Goal: Communication & Community: Answer question/provide support

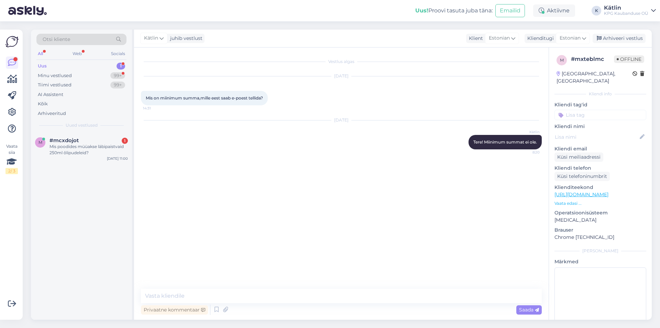
click at [96, 147] on div "Mis poodides müüakse läbipaistvaid 250ml õlipudeleid?" at bounding box center [89, 149] width 78 height 12
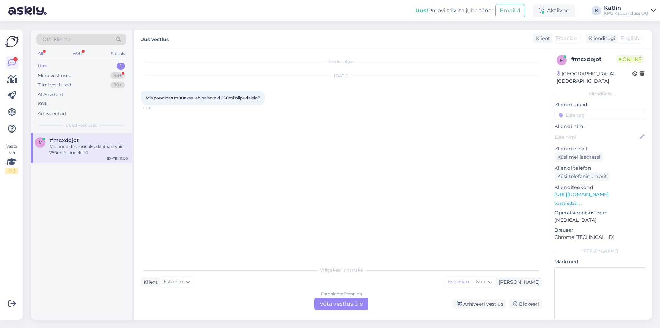
click at [329, 303] on div "Estonian to Estonian Võta vestlus üle" at bounding box center [341, 303] width 54 height 12
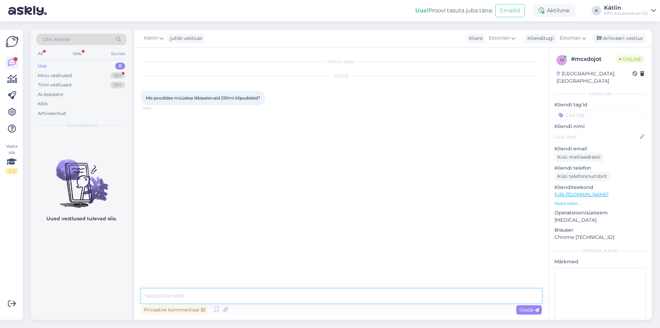
click at [327, 297] on textarea at bounding box center [341, 295] width 401 height 14
type textarea "Tere! Enamustes meie kauplustes on olemas."
click at [48, 75] on div "Minu vestlused" at bounding box center [55, 75] width 34 height 7
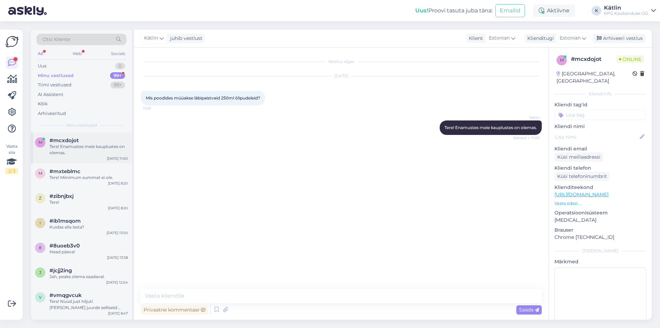
click at [77, 145] on div "Tere! Enamustes meie kauplustes on olemas." at bounding box center [89, 149] width 78 height 12
click at [208, 298] on textarea at bounding box center [341, 295] width 401 height 14
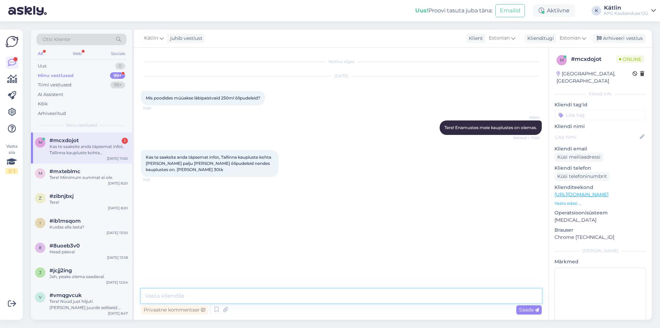
click at [166, 292] on textarea at bounding box center [341, 295] width 401 height 14
click at [182, 292] on textarea at bounding box center [341, 295] width 401 height 14
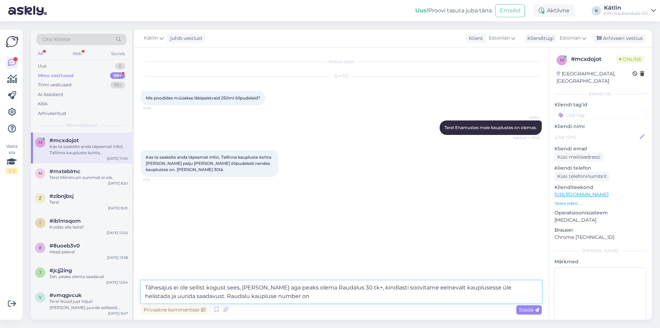
paste textarea "5552 0567"
type textarea "Tähesajus ei ole sellist kogust sees, [PERSON_NAME] aga peaks olema Raudalus 30…"
click at [242, 288] on textarea "Tähesajus ei ole sellist kogust sees, [PERSON_NAME] aga peaks olema Raudalus 30…" at bounding box center [341, 291] width 401 height 23
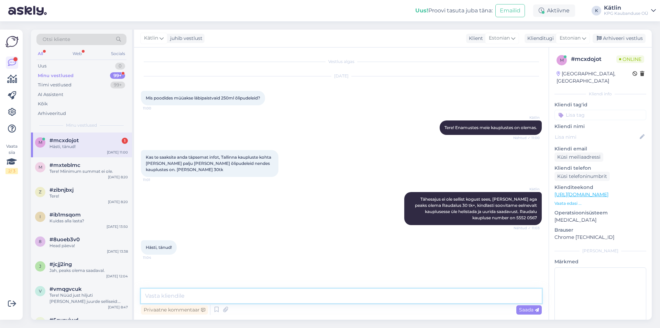
click at [172, 294] on textarea at bounding box center [341, 295] width 401 height 14
click at [70, 144] on div "Hästi, tänud!" at bounding box center [89, 146] width 78 height 6
click at [73, 69] on div "Uus 1" at bounding box center [81, 66] width 90 height 10
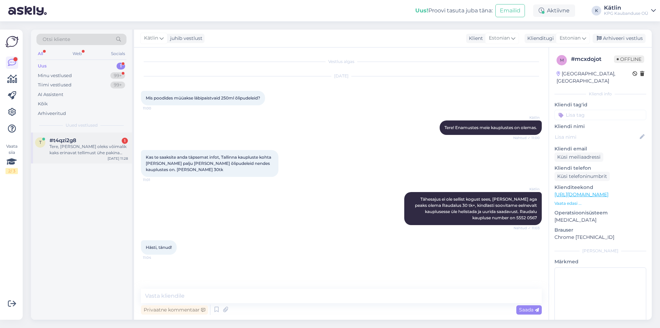
click at [79, 139] on div "#t4qzi2g8 1" at bounding box center [89, 140] width 78 height 6
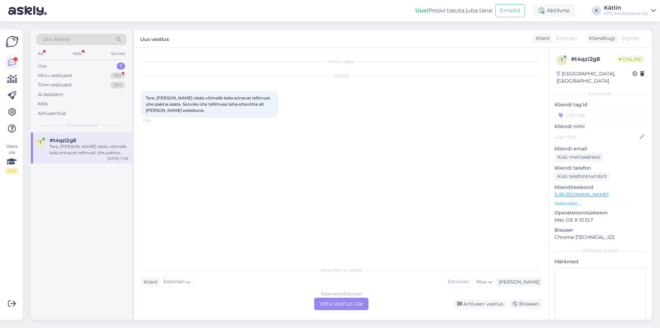
click at [335, 303] on div "Estonian to Estonian Võta vestlus üle" at bounding box center [341, 303] width 54 height 12
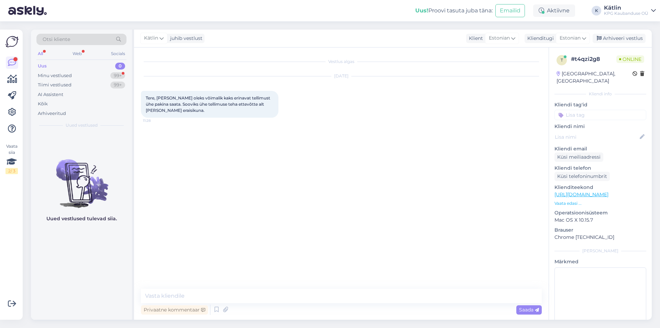
click at [293, 289] on div "Vestlus algas [DATE] Tere, Kuidas oleks võimalik kaks erinavat tellimust ühe pa…" at bounding box center [341, 183] width 415 height 272
click at [284, 288] on div "Vestlus algas [DATE] Tere, Kuidas oleks võimalik kaks erinavat tellimust ühe pa…" at bounding box center [341, 183] width 415 height 272
click at [162, 297] on textarea at bounding box center [341, 295] width 401 height 14
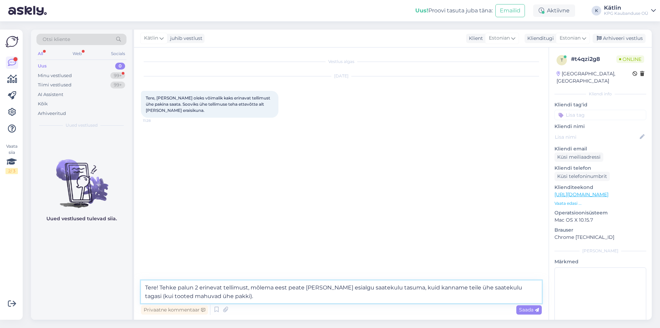
type textarea "Tere! Tehke palun 2 erinevat tellimust, mõlema eest peate [PERSON_NAME] esialgu…"
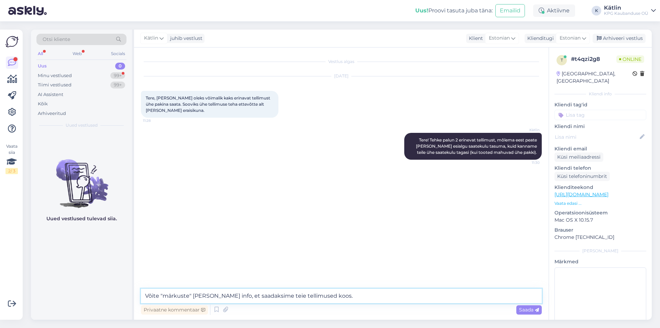
type textarea "Võite "märkuste" [PERSON_NAME] info, et saadaksime teie tellimused koos."
